Goal: Information Seeking & Learning: Find specific fact

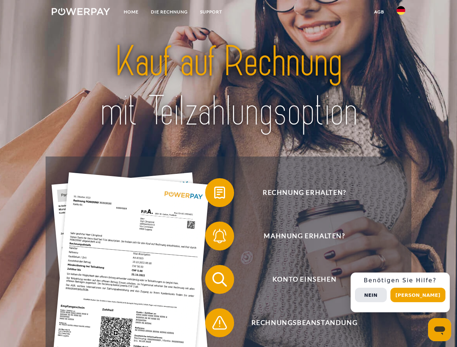
click at [81, 13] on img at bounding box center [81, 11] width 58 height 7
click at [401, 13] on img at bounding box center [401, 10] width 9 height 9
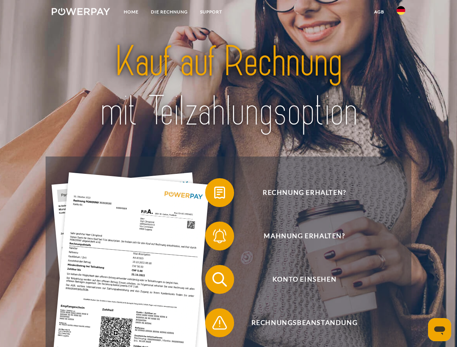
click at [379, 12] on link "agb" at bounding box center [379, 11] width 22 height 13
click at [214, 194] on span at bounding box center [209, 193] width 36 height 36
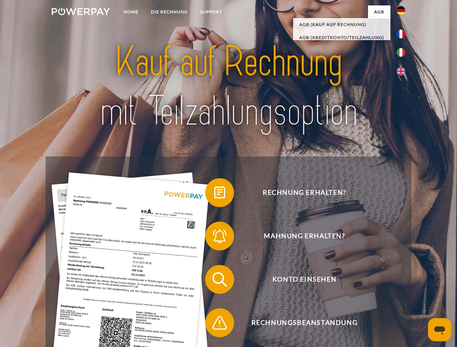
click at [214, 238] on div "Rechnung erhalten? Mahnung erhalten? Konto einsehen" at bounding box center [229, 302] width 366 height 290
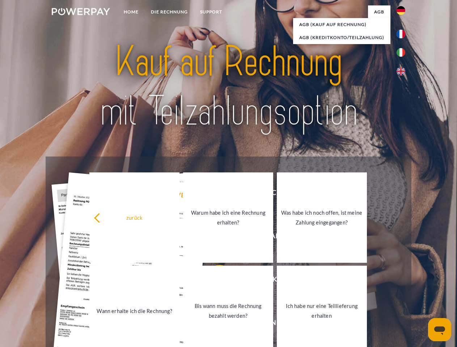
click at [214, 281] on link "Bis wann muss die Rechnung bezahlt werden?" at bounding box center [228, 311] width 90 height 90
click at [214, 325] on link "Bis wann muss die Rechnung bezahlt werden?" at bounding box center [228, 311] width 90 height 90
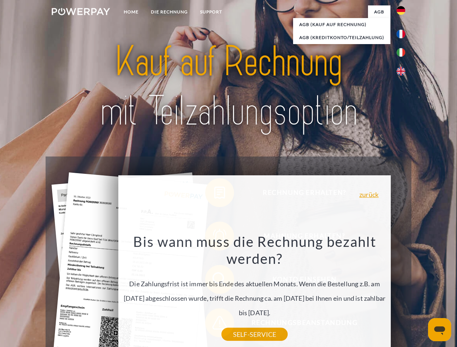
click at [385, 294] on span "Konto einsehen" at bounding box center [304, 279] width 177 height 29
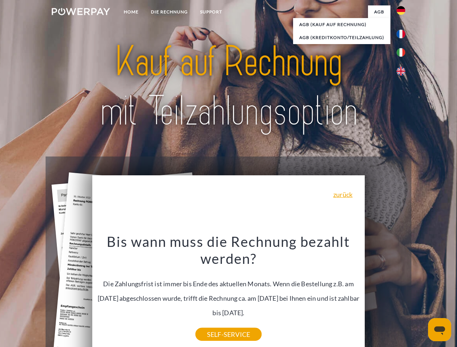
click at [421, 295] on header "Home DIE RECHNUNG SUPPORT" at bounding box center [228, 250] width 457 height 500
